Goal: Navigation & Orientation: Find specific page/section

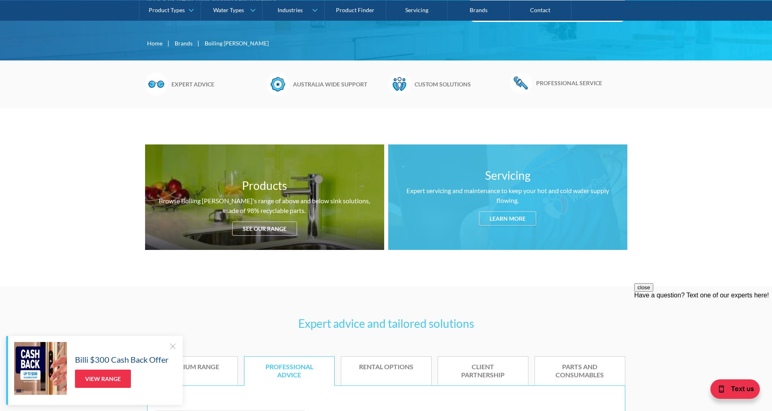
scroll to position [243, 0]
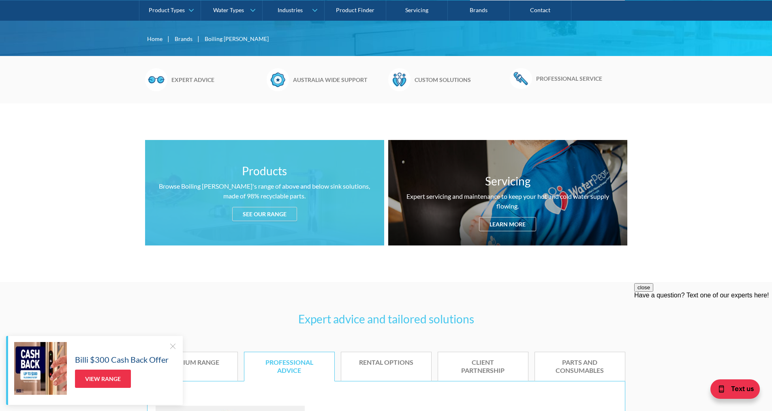
click at [268, 213] on div "See our range" at bounding box center [264, 214] width 65 height 14
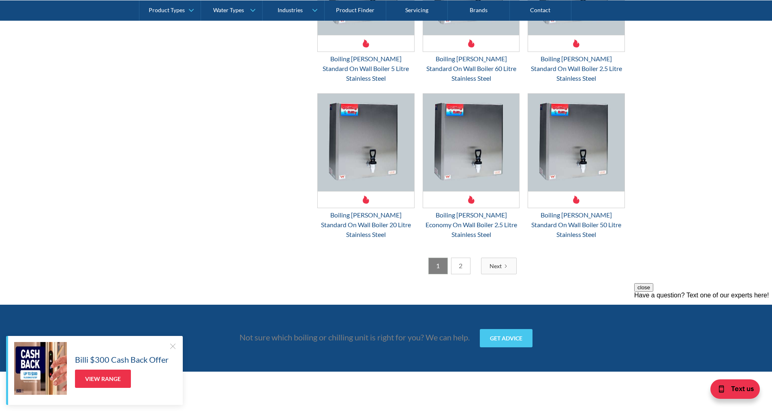
scroll to position [2146, 0]
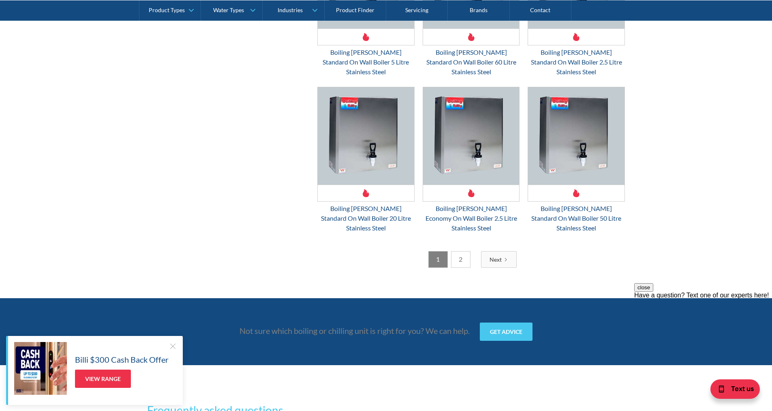
click at [463, 251] on link "2" at bounding box center [460, 259] width 19 height 17
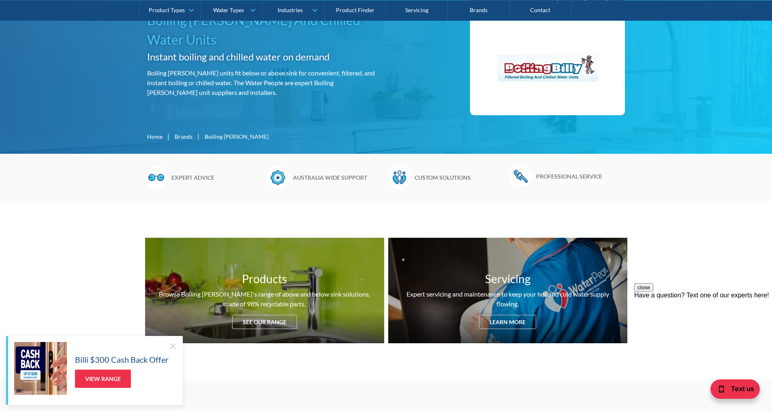
scroll to position [118, 0]
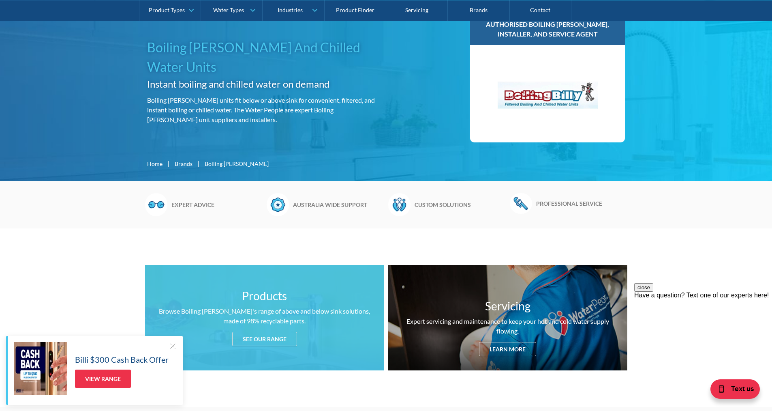
click at [284, 336] on div "See our range" at bounding box center [264, 339] width 65 height 14
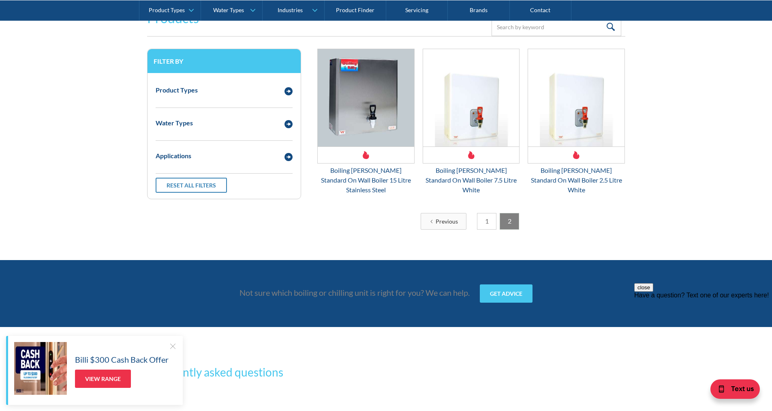
scroll to position [1091, 0]
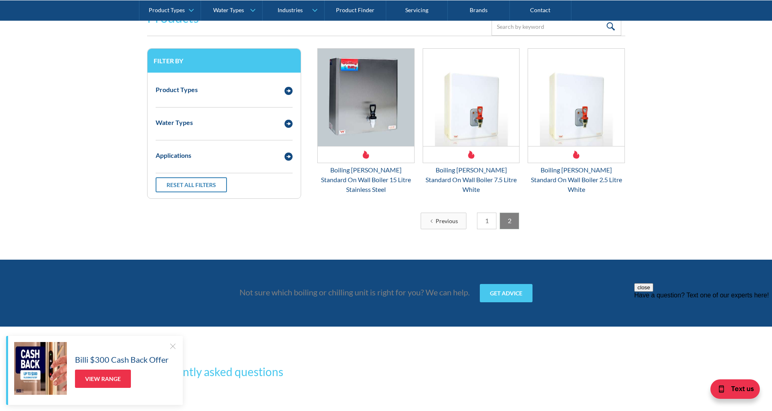
click at [479, 212] on link "1" at bounding box center [486, 220] width 19 height 17
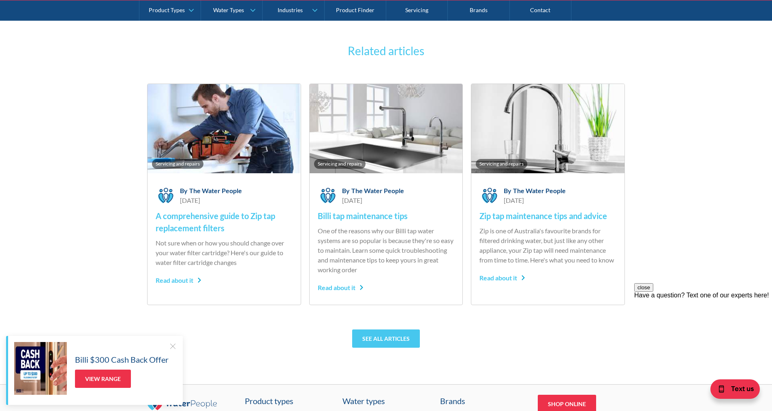
scroll to position [3184, 0]
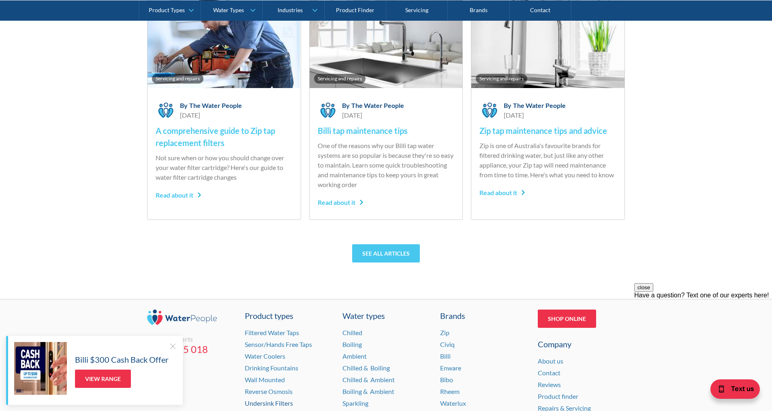
click at [270, 399] on link "Undersink Filters" at bounding box center [269, 403] width 48 height 8
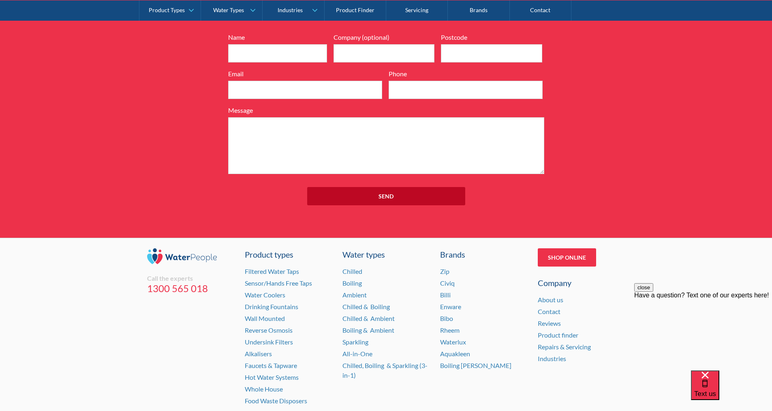
scroll to position [5717, 0]
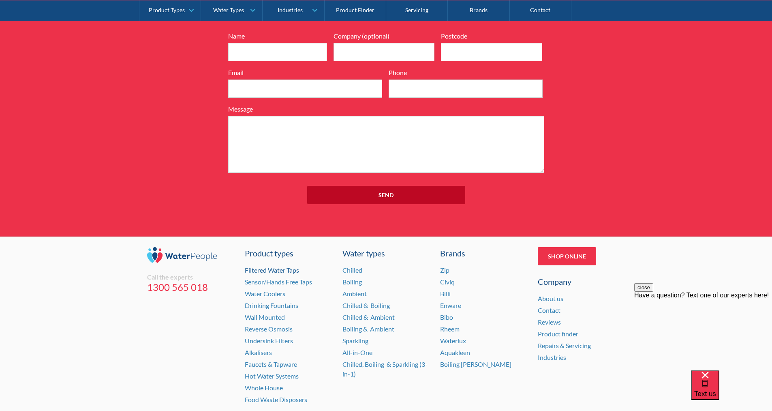
click at [275, 266] on link "Filtered Water Taps" at bounding box center [272, 270] width 54 height 8
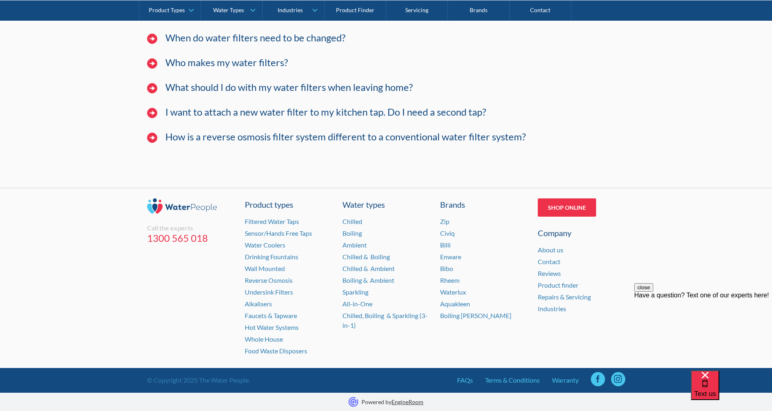
scroll to position [2531, 0]
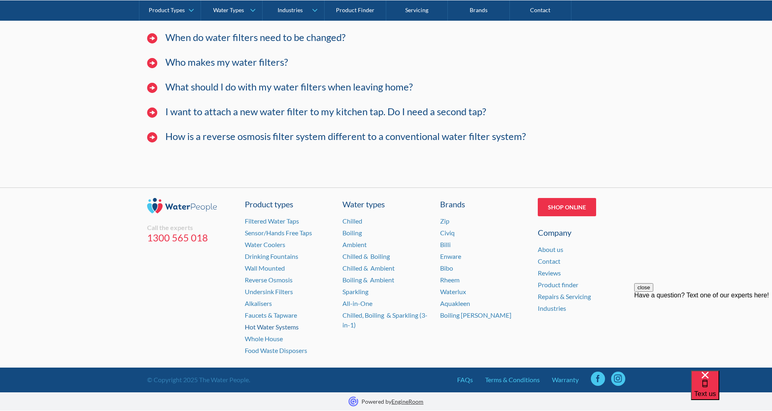
click at [269, 328] on link "Hot Water Systems" at bounding box center [272, 327] width 54 height 8
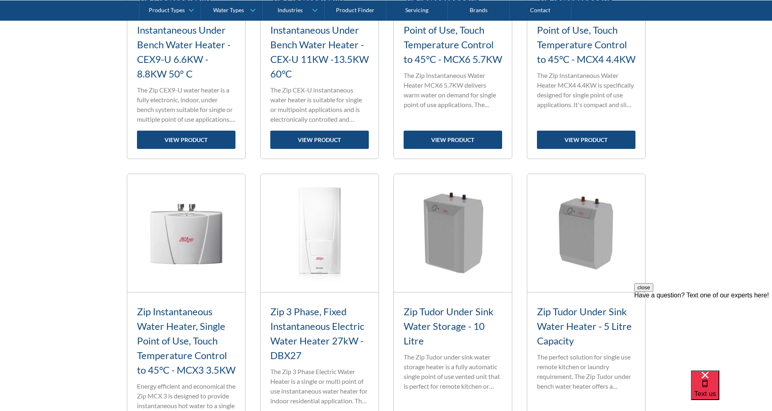
scroll to position [1216, 0]
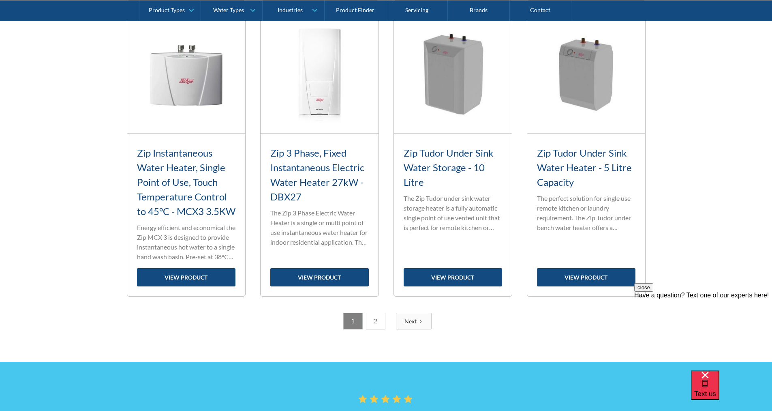
click at [381, 329] on link "2" at bounding box center [375, 321] width 19 height 17
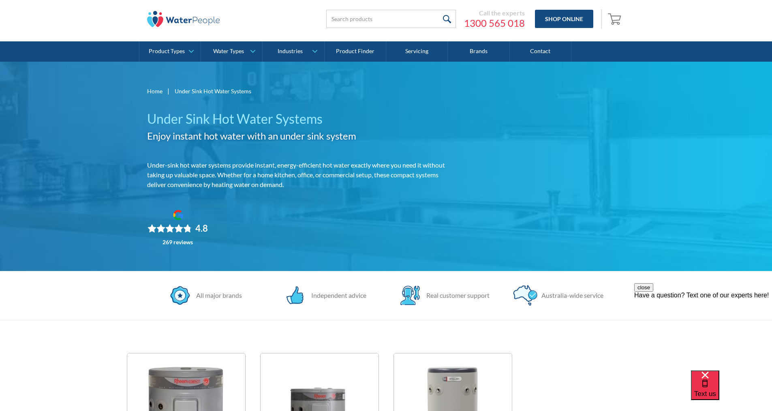
scroll to position [15, 0]
